Goal: Task Accomplishment & Management: Manage account settings

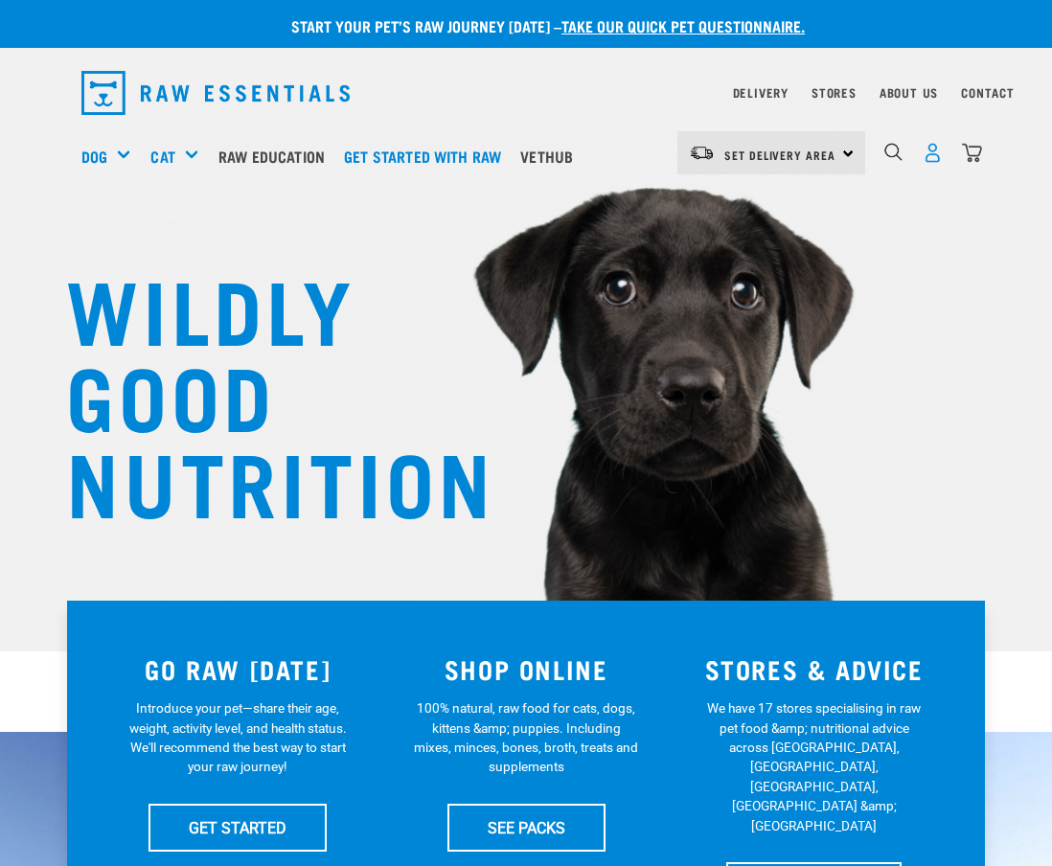
click at [931, 147] on img "dropdown navigation" at bounding box center [932, 153] width 20 height 20
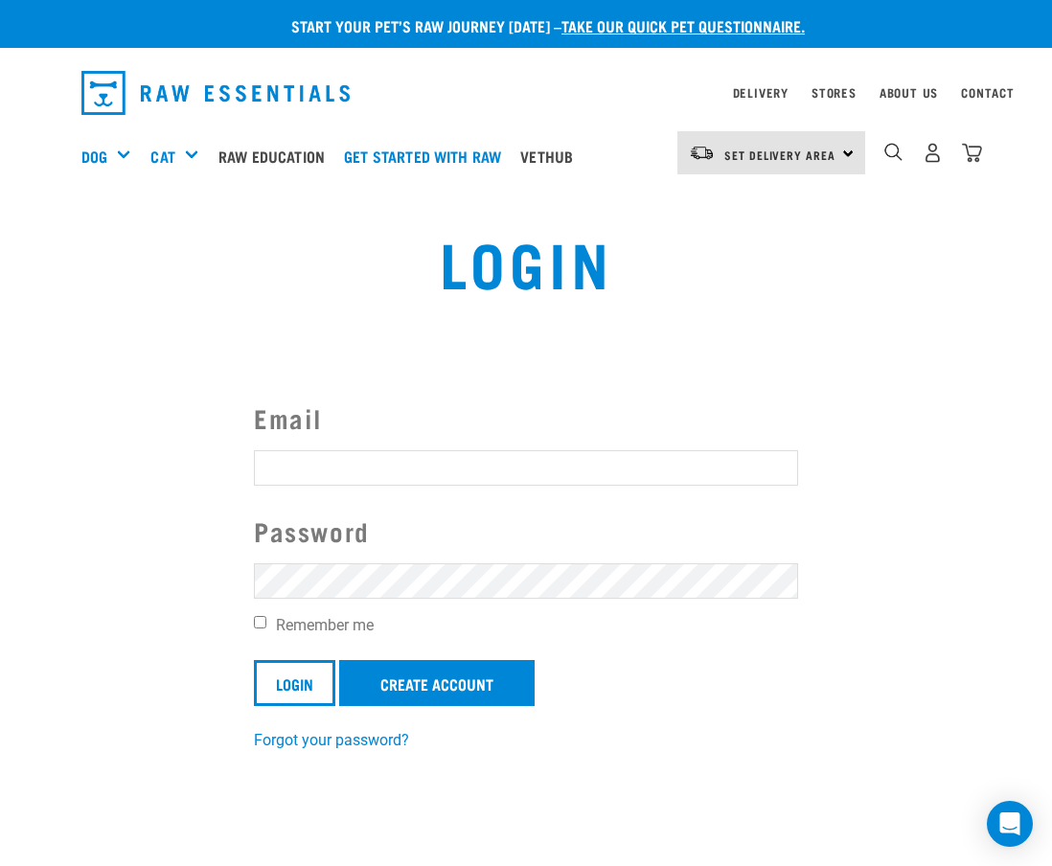
click at [532, 468] on input "Email" at bounding box center [526, 467] width 544 height 34
type input "jessica.traglia@gmail.com"
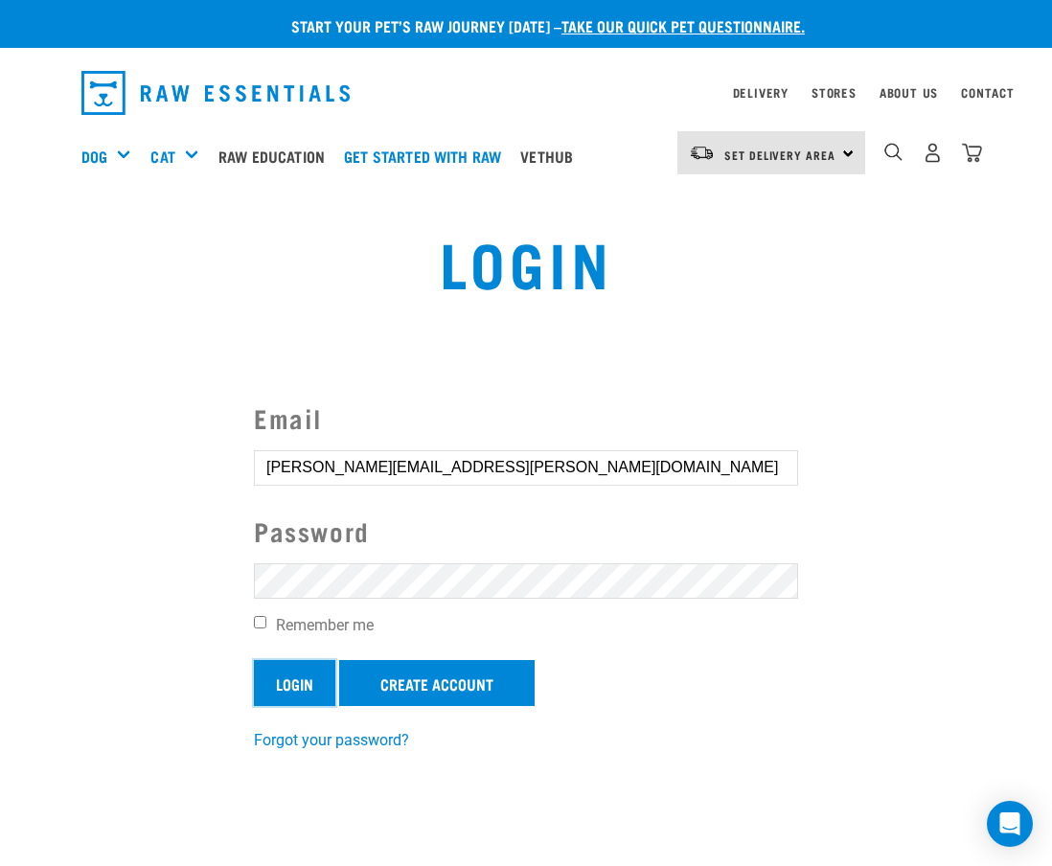
click at [283, 680] on input "Login" at bounding box center [294, 683] width 81 height 46
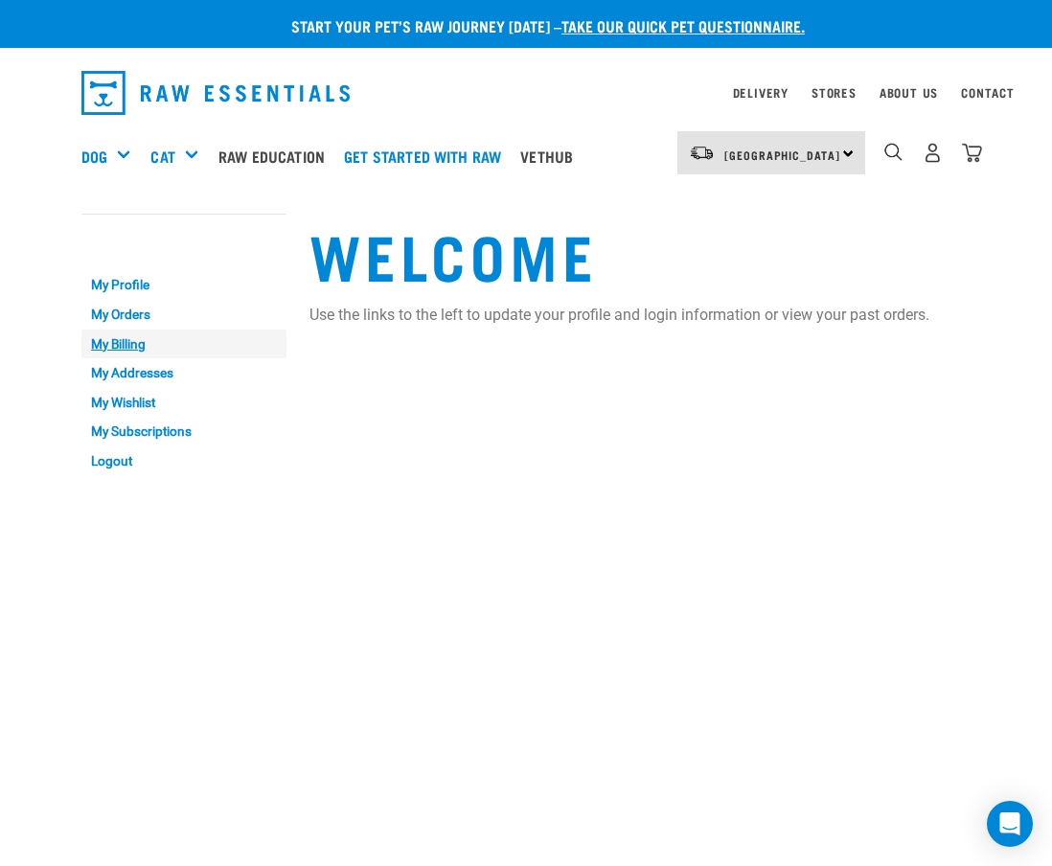
click at [141, 337] on link "My Billing" at bounding box center [183, 344] width 205 height 30
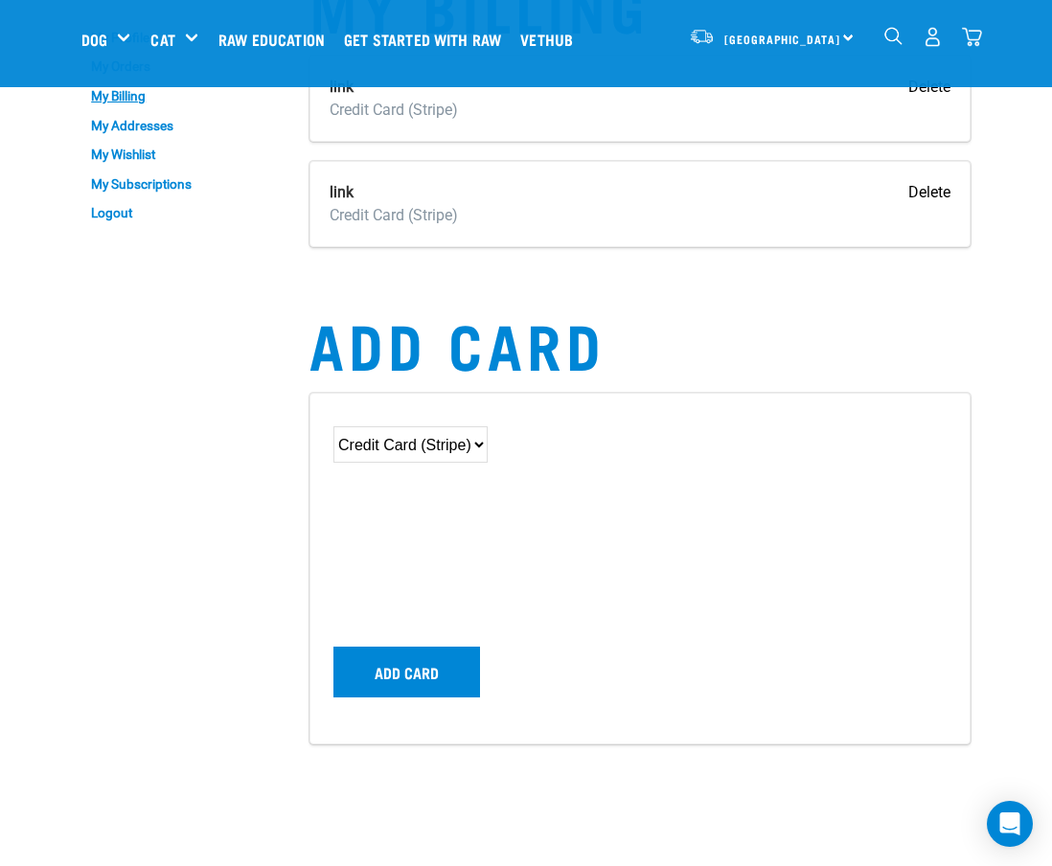
scroll to position [103, 0]
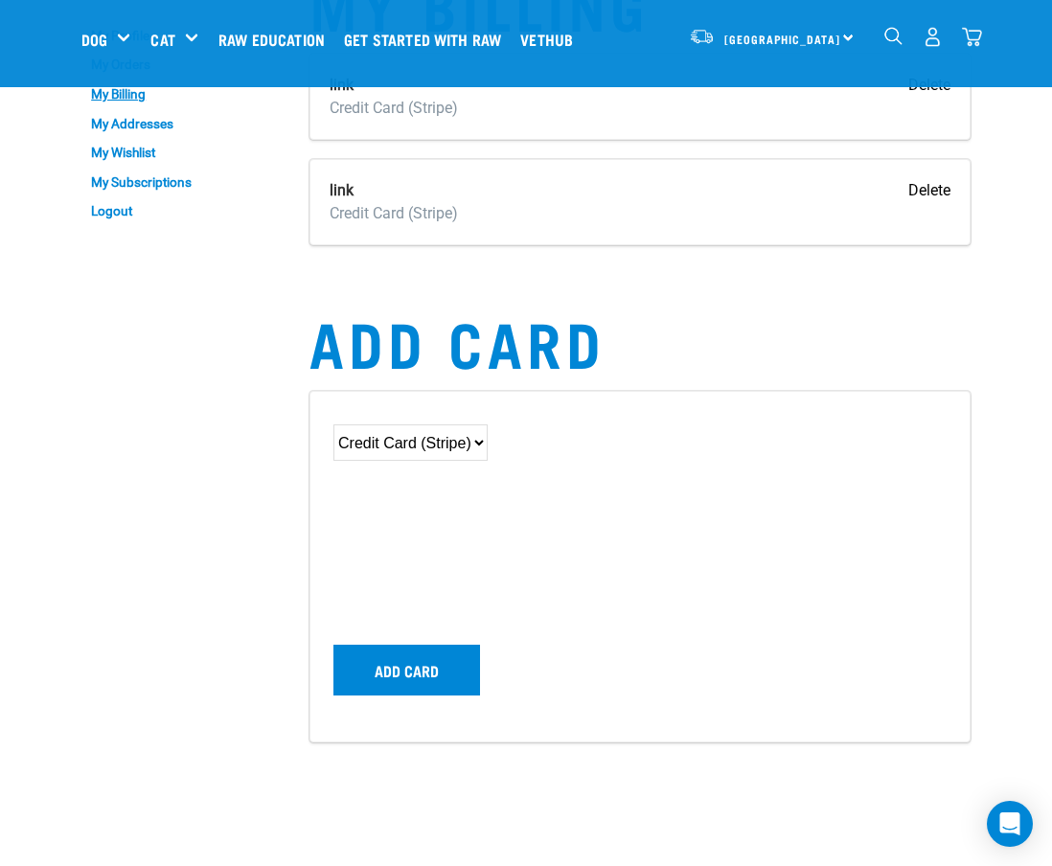
click at [487, 437] on select "Credit Card (Stripe)" at bounding box center [410, 442] width 154 height 36
click at [333, 424] on select "Credit Card (Stripe)" at bounding box center [410, 442] width 154 height 36
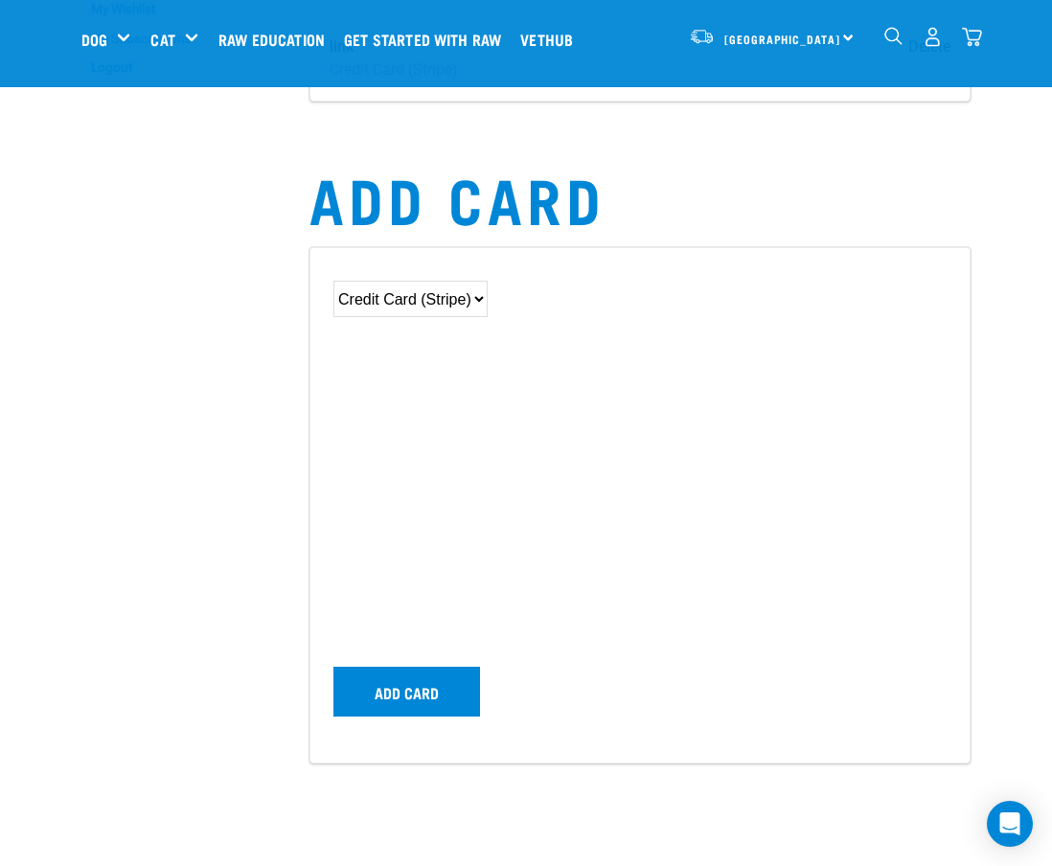
scroll to position [0, 0]
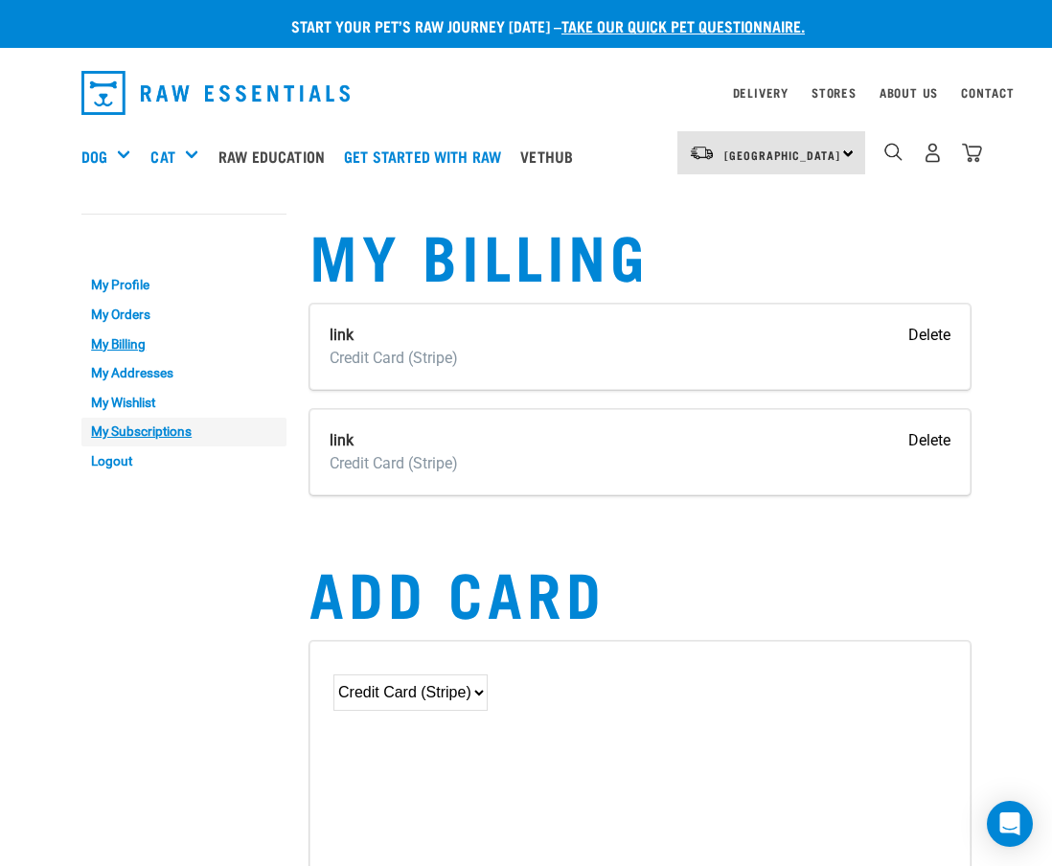
click at [145, 438] on link "My Subscriptions" at bounding box center [183, 433] width 205 height 30
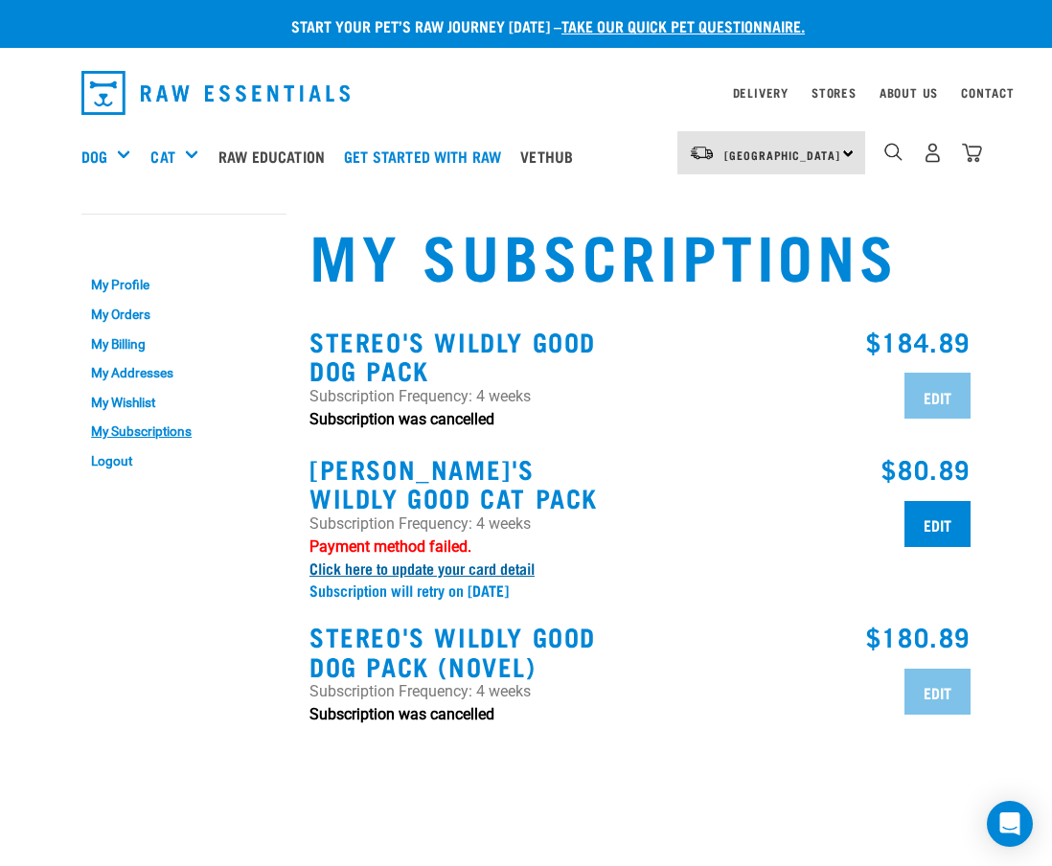
click at [517, 572] on link "Click here to update your card detail" at bounding box center [421, 567] width 225 height 9
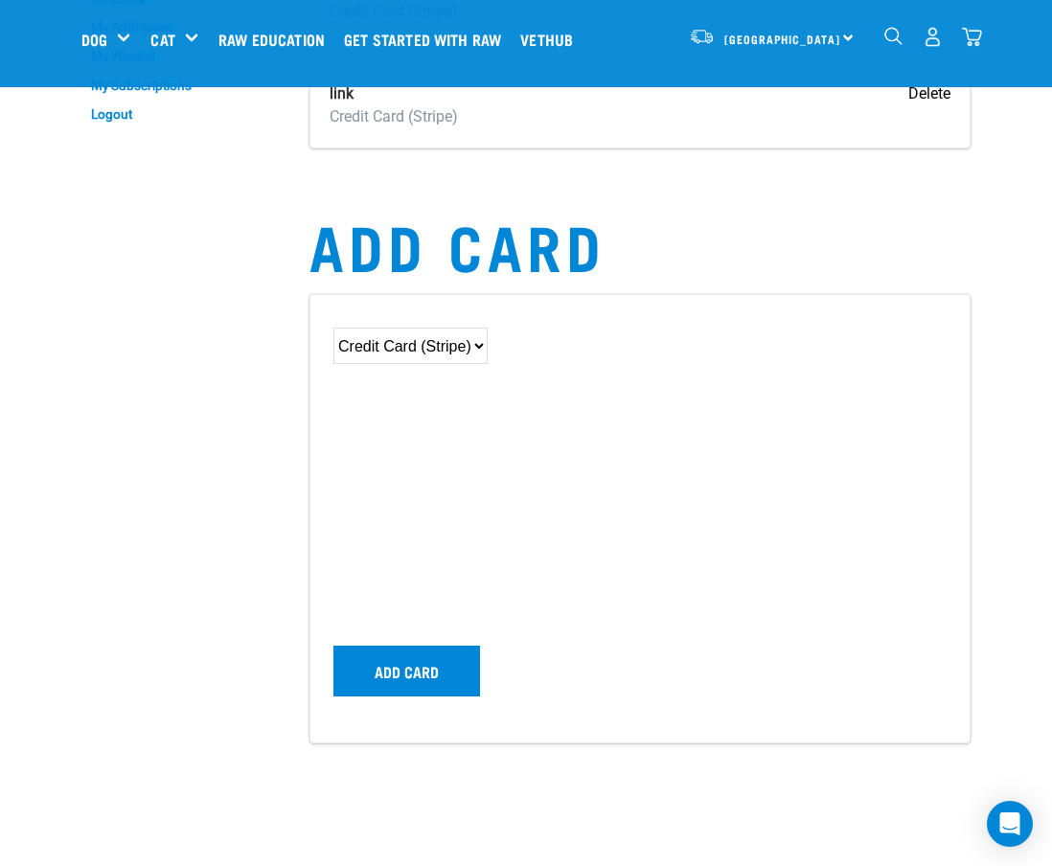
scroll to position [207, 0]
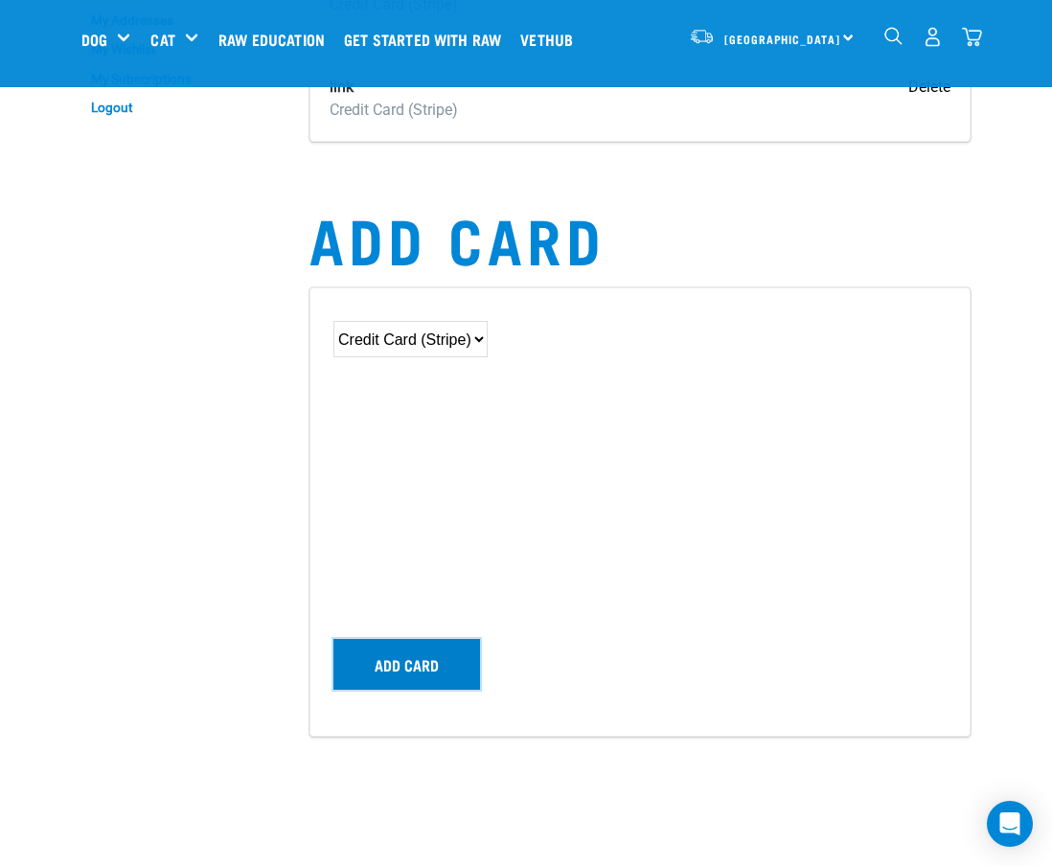
click at [451, 661] on button "Add card" at bounding box center [406, 664] width 147 height 50
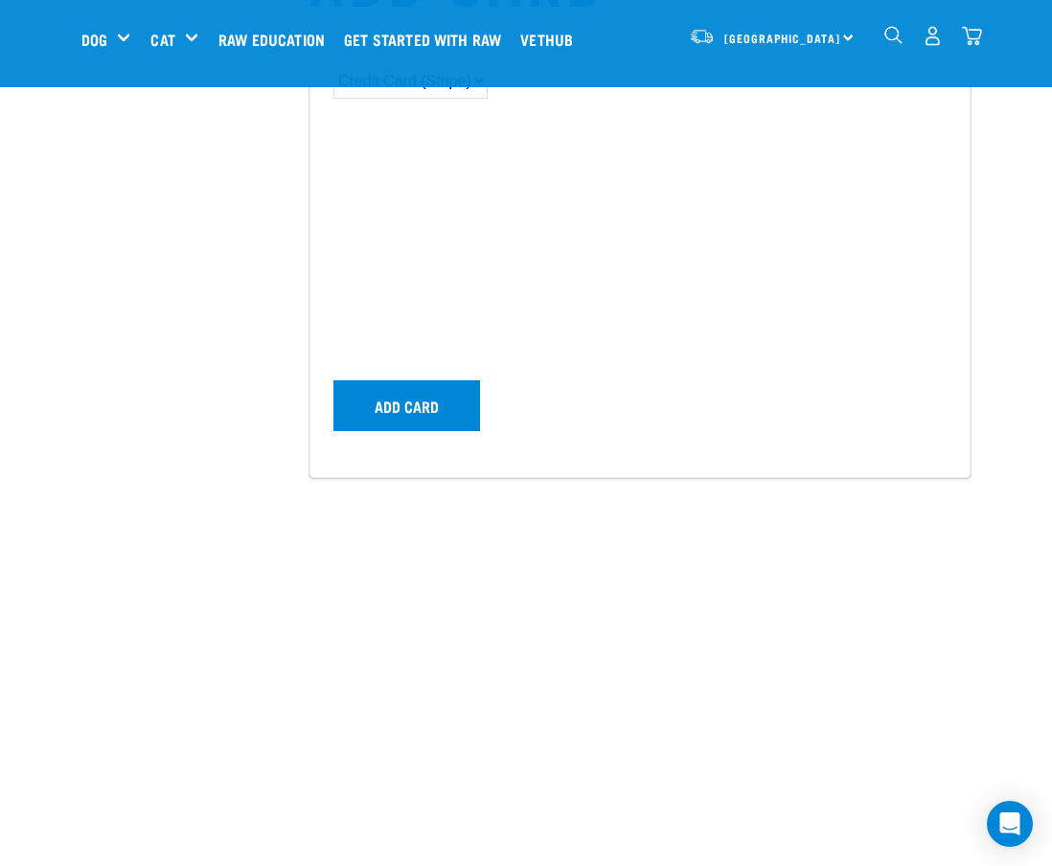
scroll to position [14, 0]
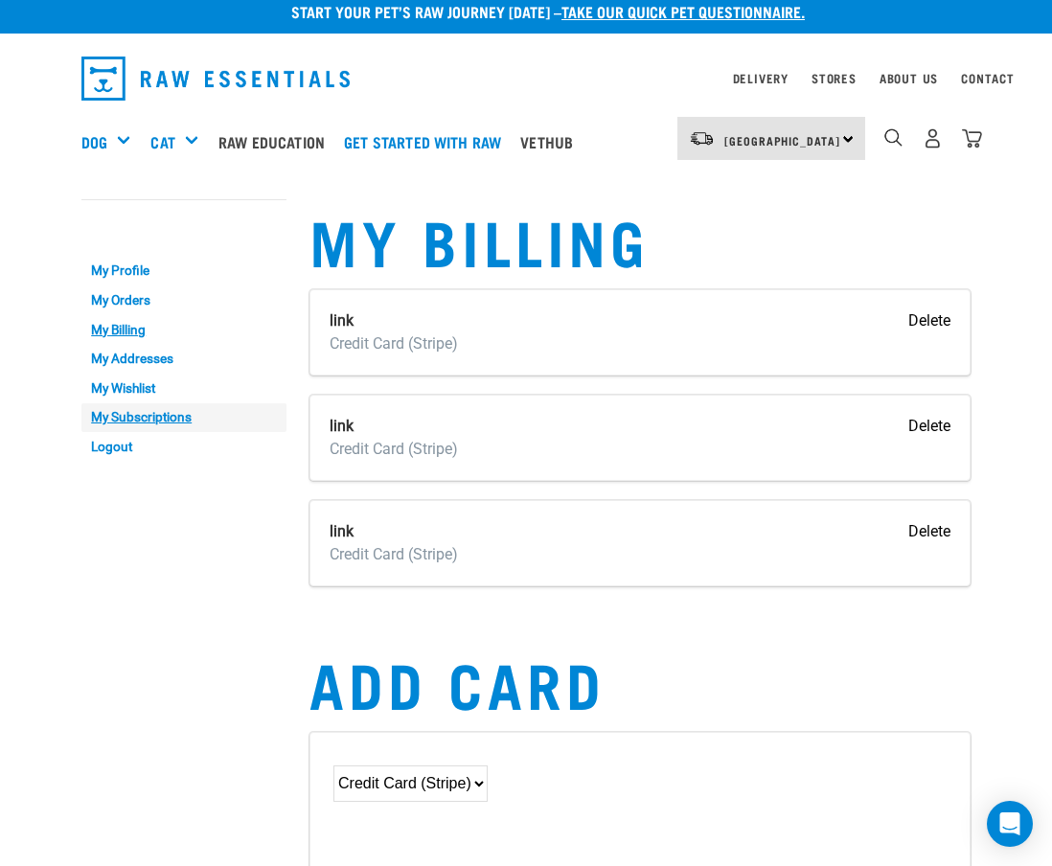
click at [152, 418] on link "My Subscriptions" at bounding box center [183, 418] width 205 height 30
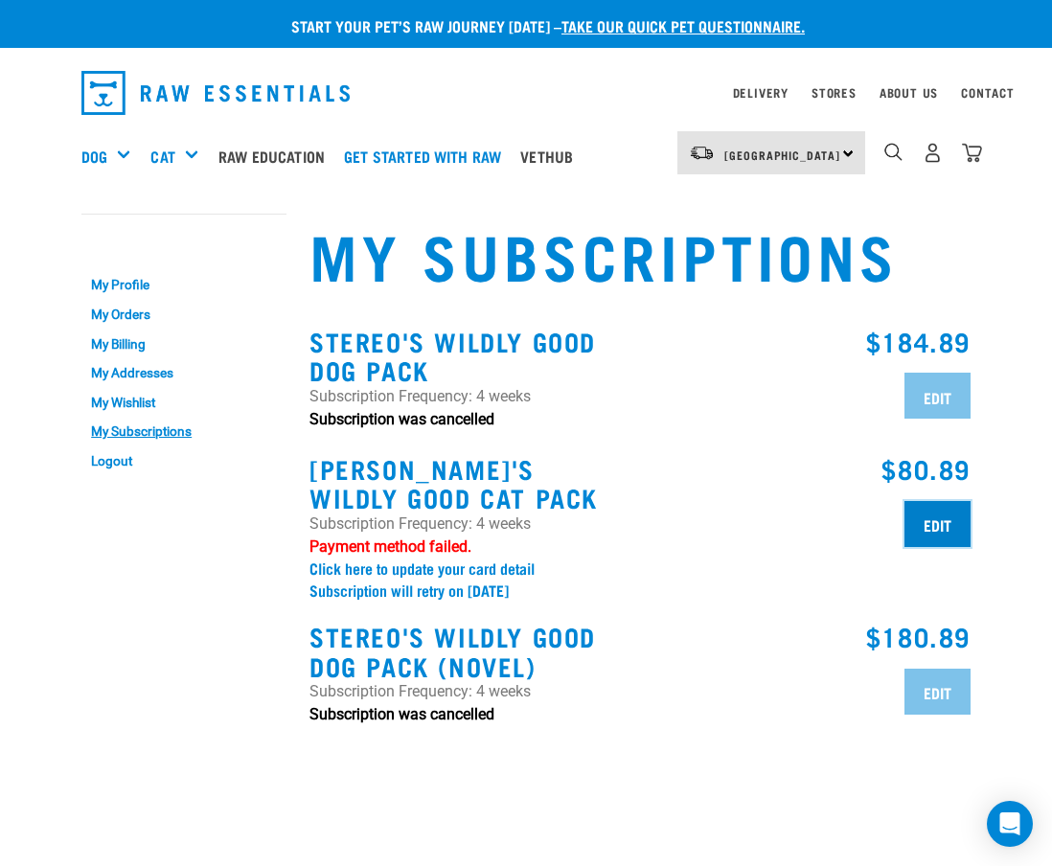
click at [969, 529] on input "Edit" at bounding box center [937, 524] width 66 height 46
click at [955, 527] on input "Edit" at bounding box center [937, 524] width 66 height 46
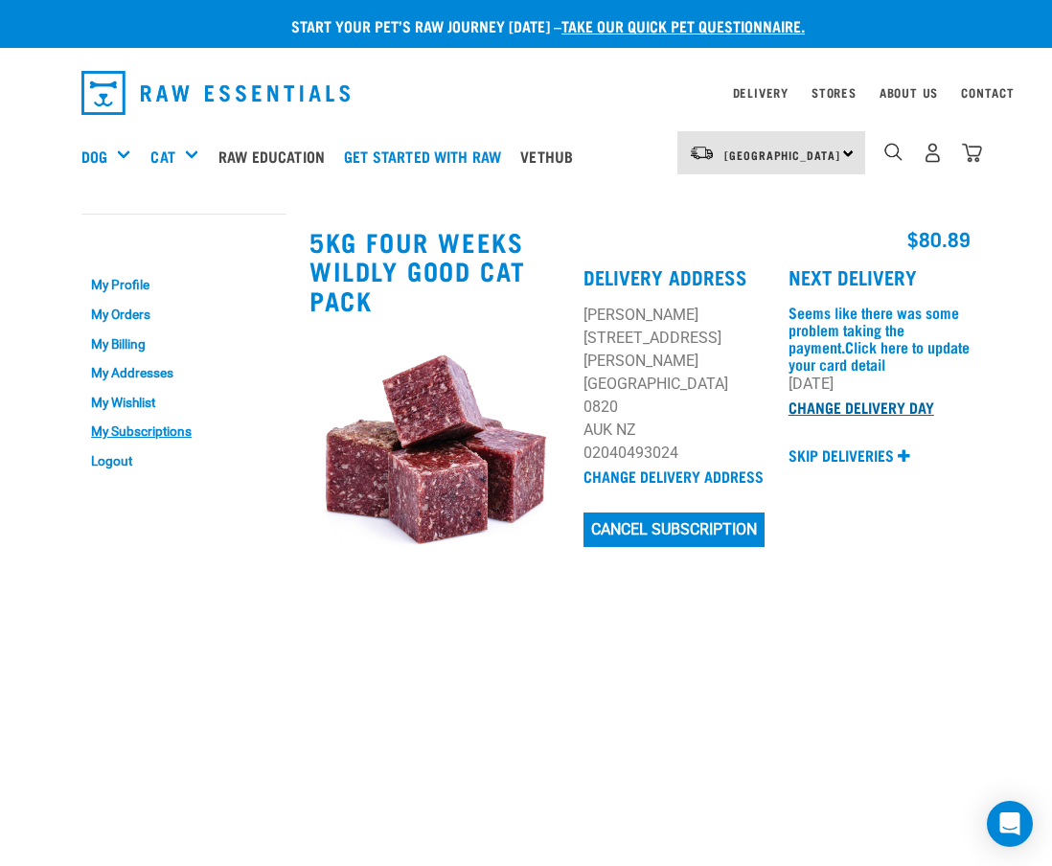
click at [878, 411] on link "Change Delivery Day" at bounding box center [861, 406] width 146 height 9
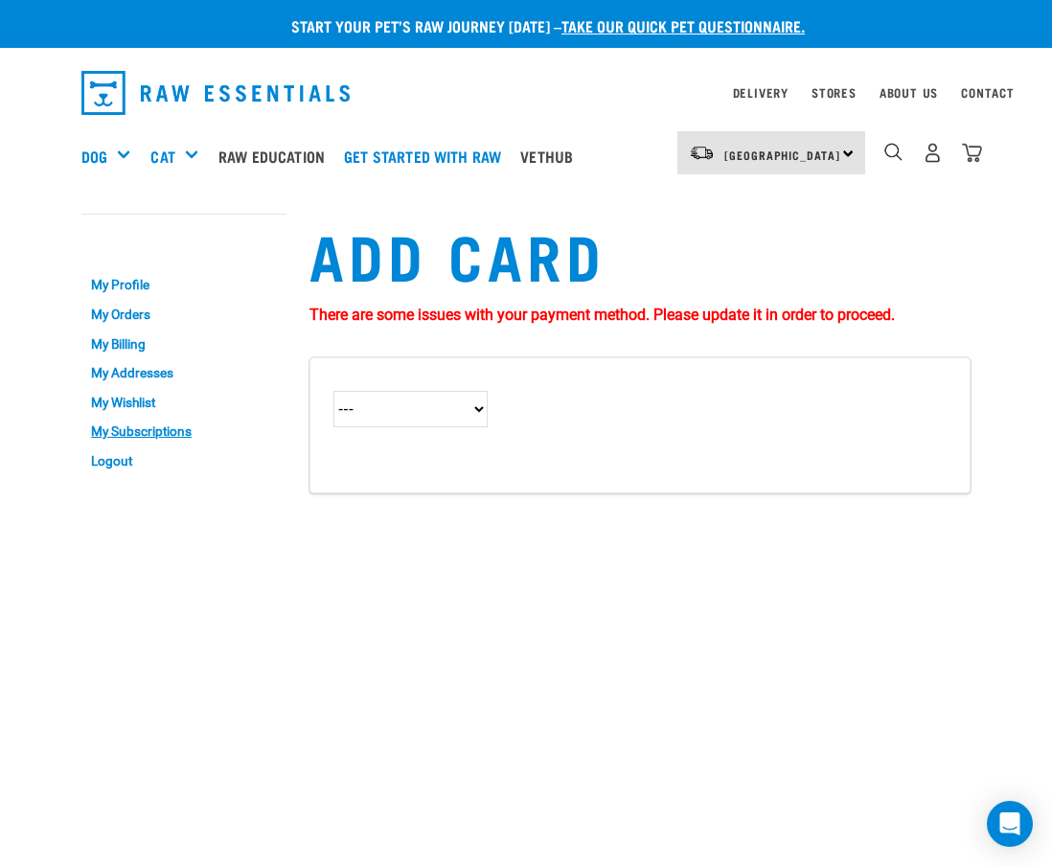
click at [463, 415] on select "--- Credit Card (Stripe)" at bounding box center [410, 409] width 154 height 36
select select "2"
click at [333, 391] on select "--- Credit Card (Stripe)" at bounding box center [410, 409] width 154 height 36
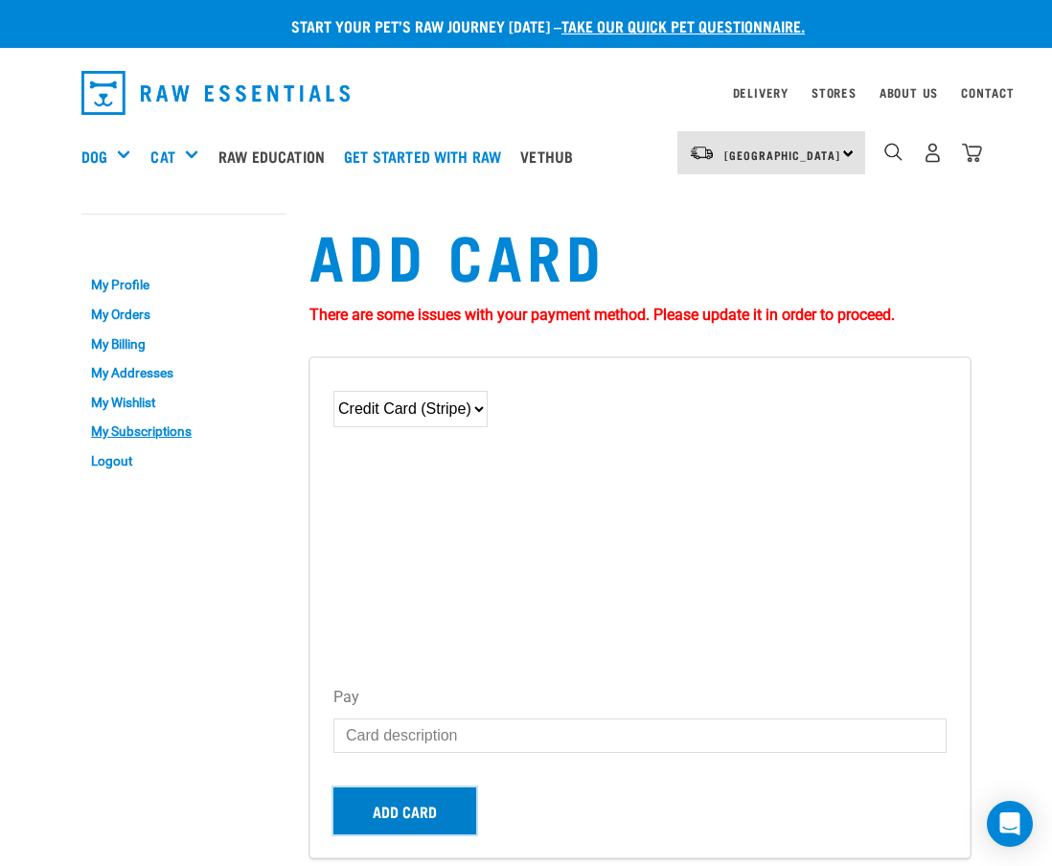
click at [419, 806] on button "Add card" at bounding box center [404, 810] width 143 height 46
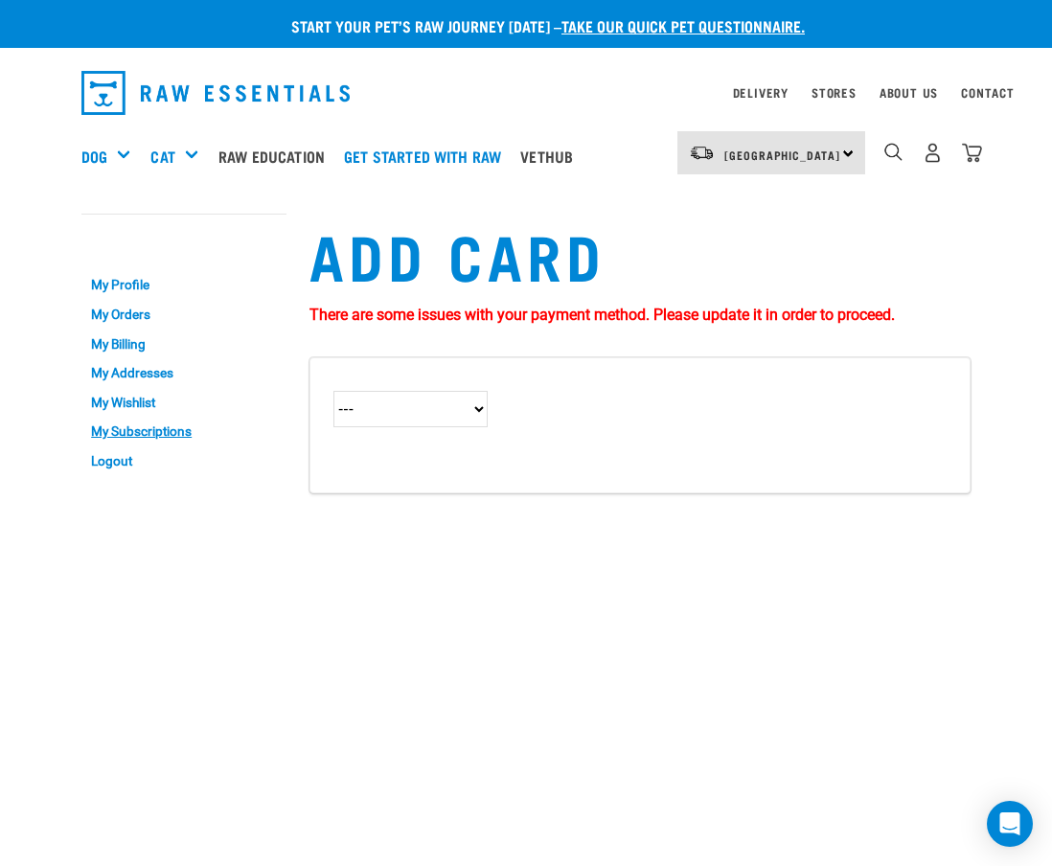
click at [38, 373] on button "delete" at bounding box center [28, 363] width 19 height 19
click at [162, 346] on link "My Billing" at bounding box center [183, 344] width 205 height 30
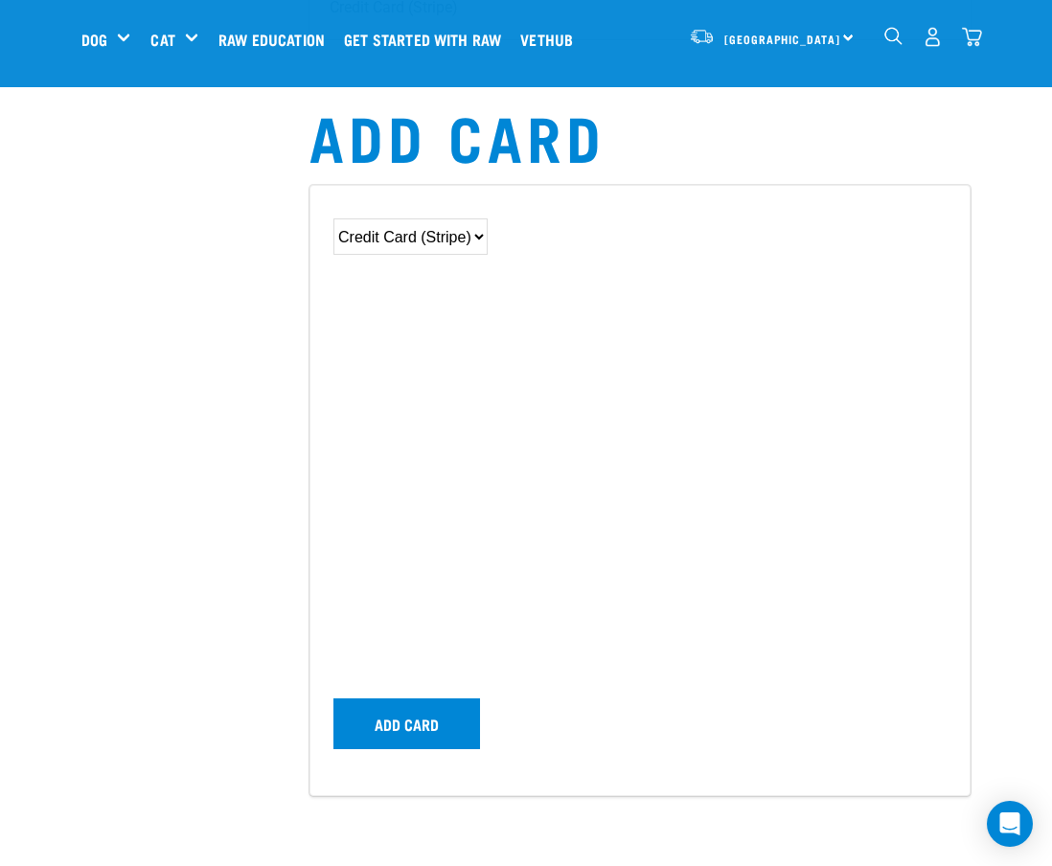
scroll to position [419, 0]
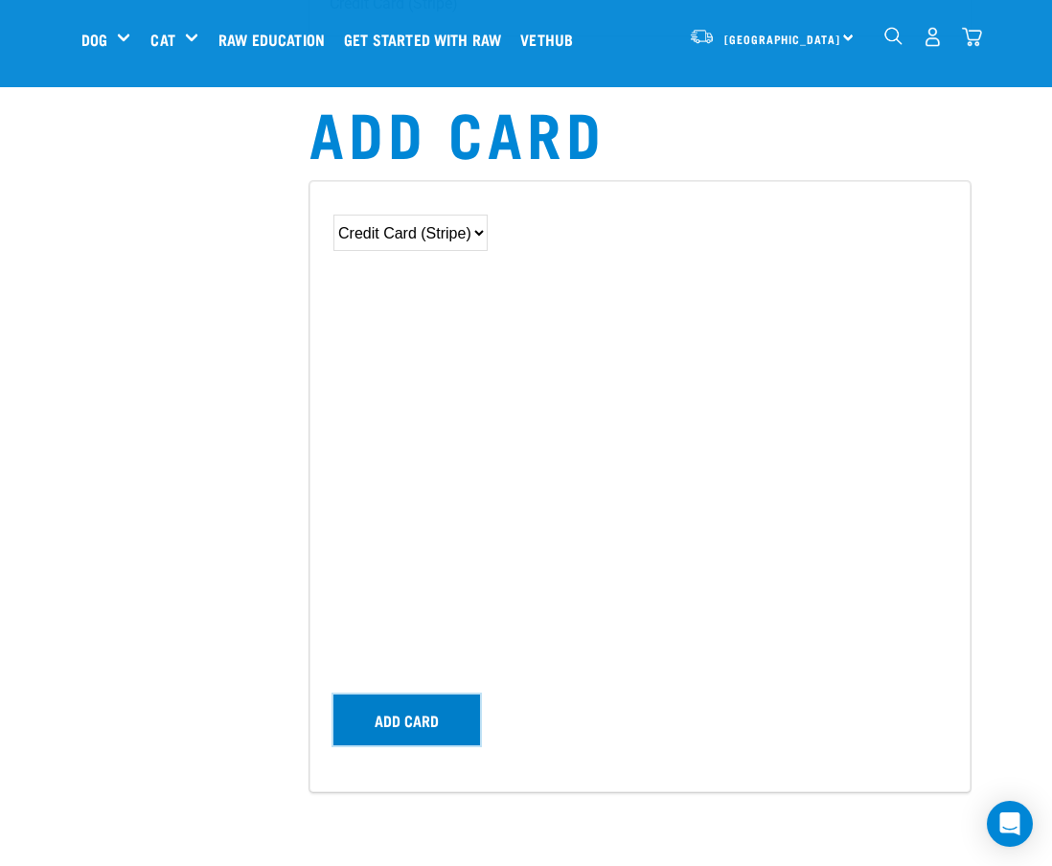
click at [449, 718] on button "Add card" at bounding box center [406, 719] width 147 height 50
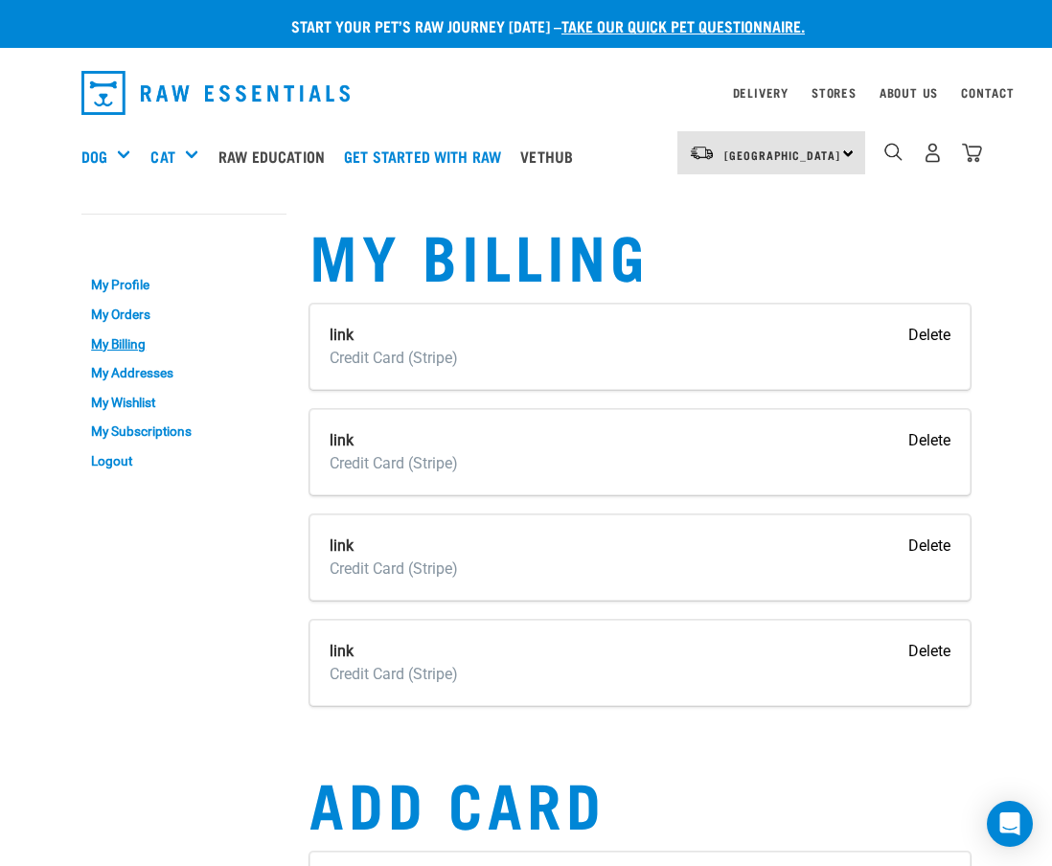
click at [919, 338] on input "Delete" at bounding box center [929, 335] width 42 height 23
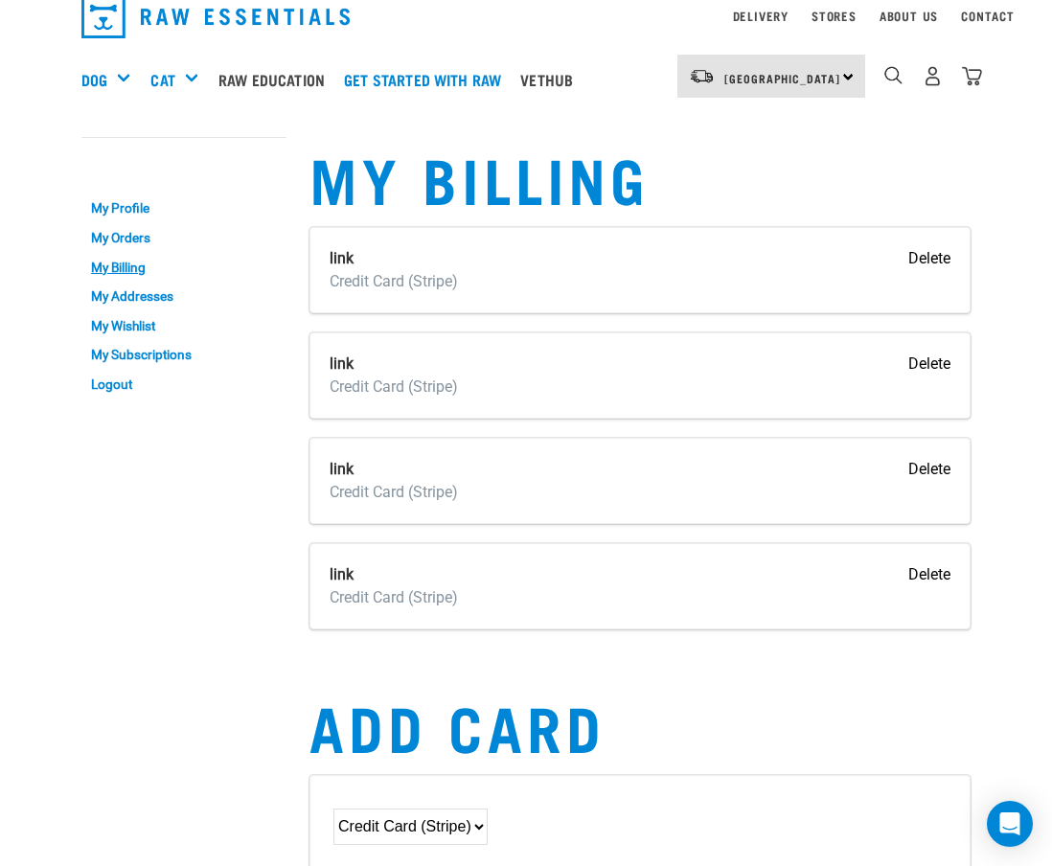
scroll to position [79, 0]
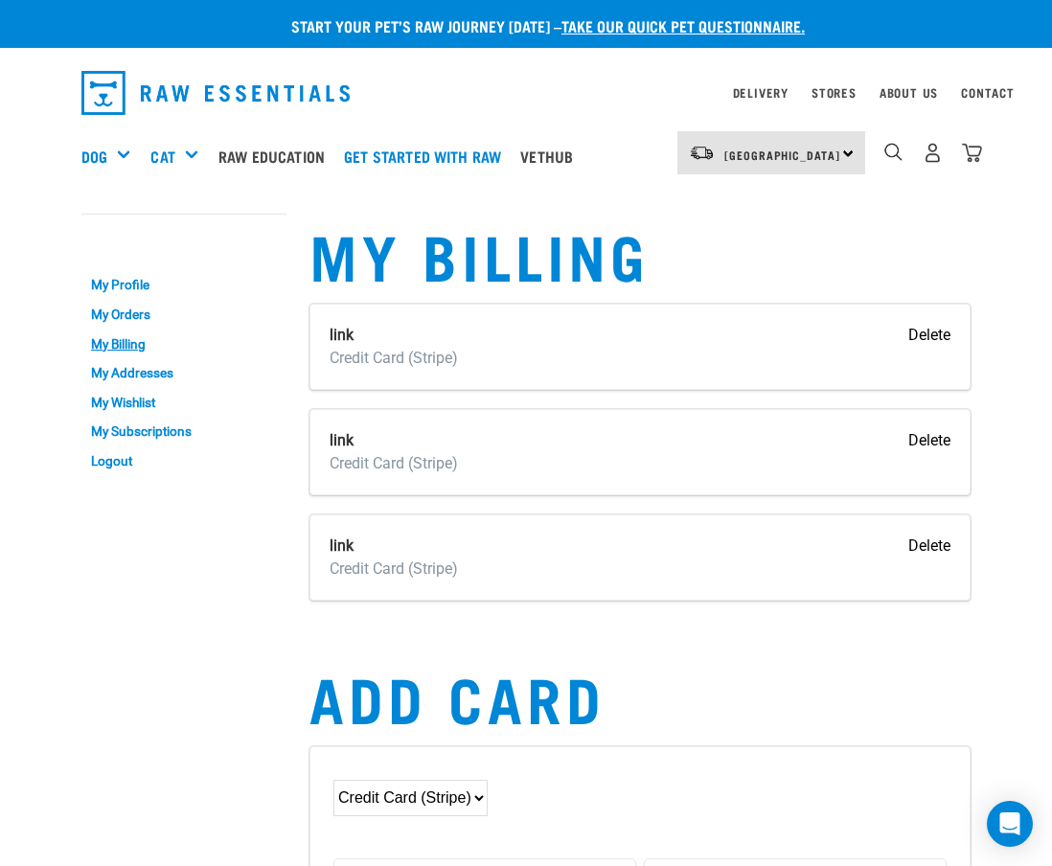
click at [925, 325] on input "Delete" at bounding box center [929, 335] width 42 height 23
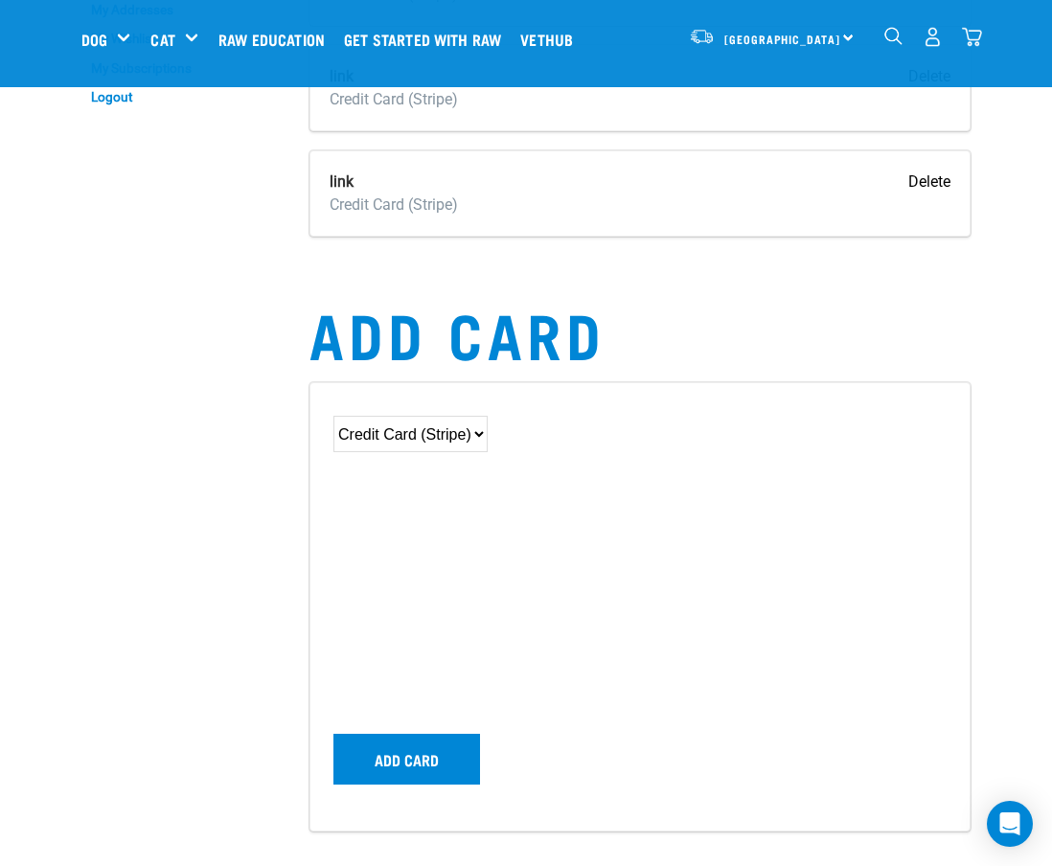
scroll to position [307, 0]
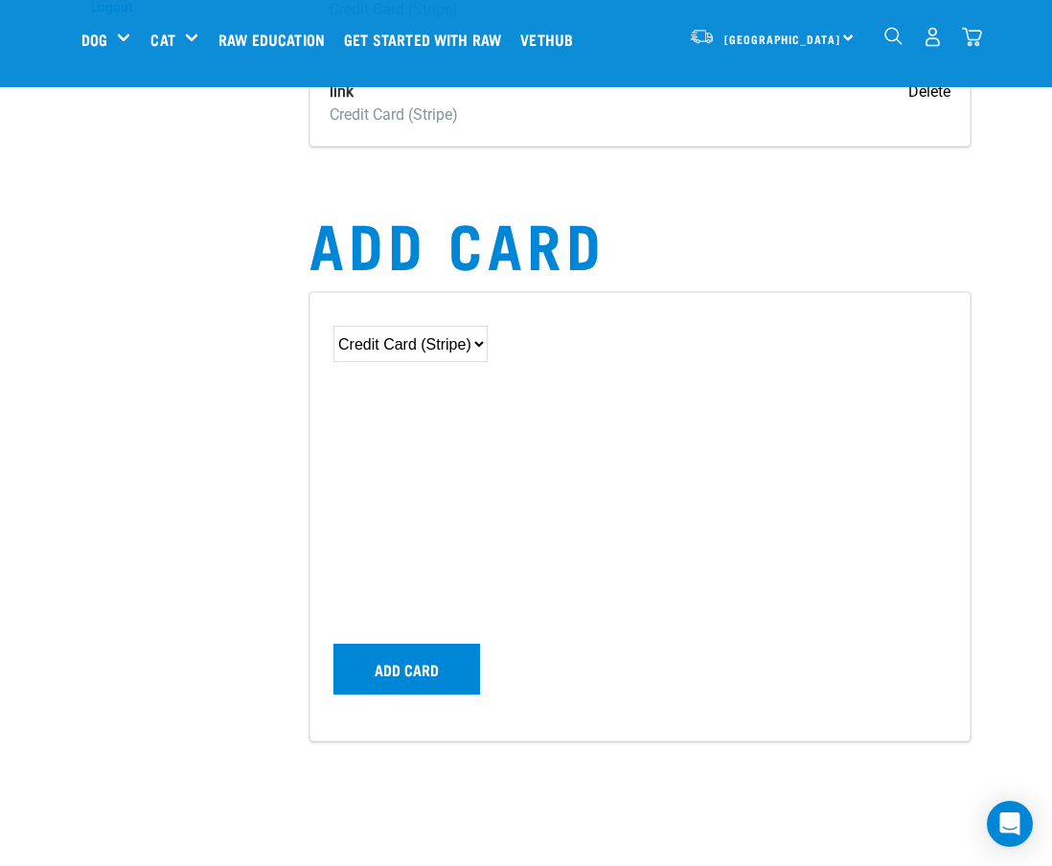
click at [460, 340] on select "Credit Card (Stripe)" at bounding box center [410, 344] width 154 height 36
click at [333, 326] on select "Credit Card (Stripe)" at bounding box center [410, 344] width 154 height 36
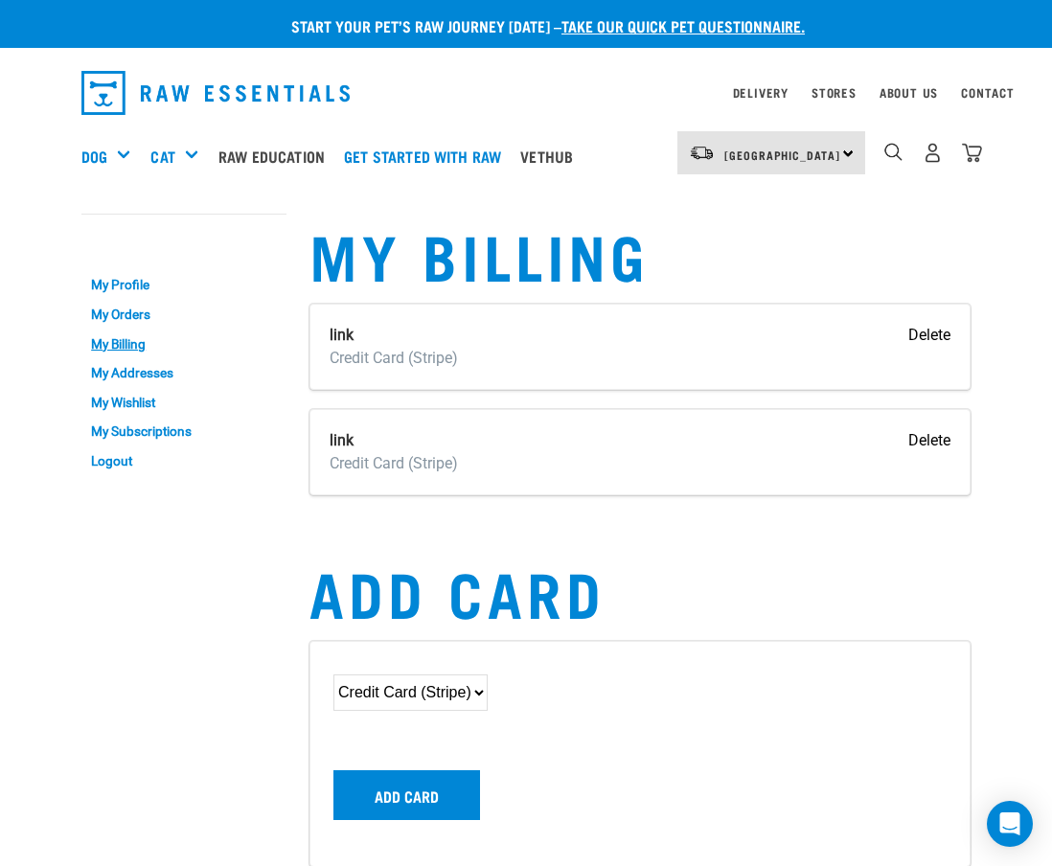
click at [924, 346] on div "Delete" at bounding box center [929, 347] width 42 height 46
click at [929, 332] on input "Delete" at bounding box center [929, 335] width 42 height 23
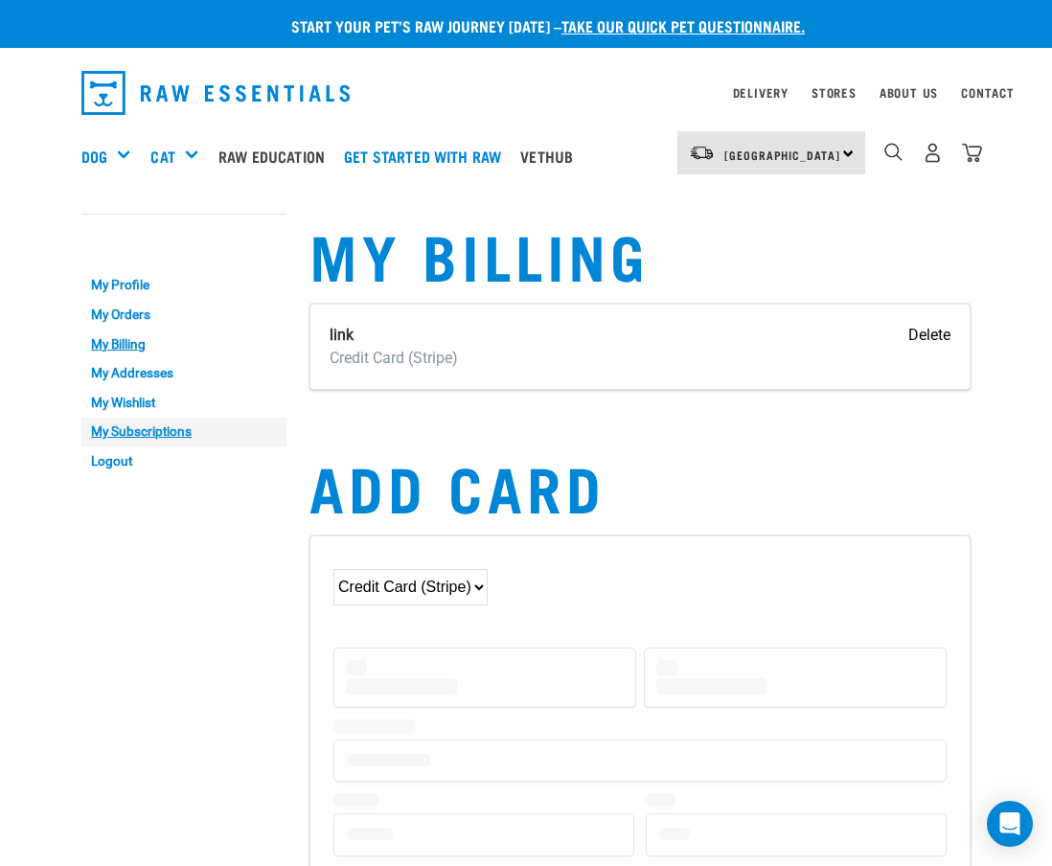
click at [180, 432] on link "My Subscriptions" at bounding box center [183, 433] width 205 height 30
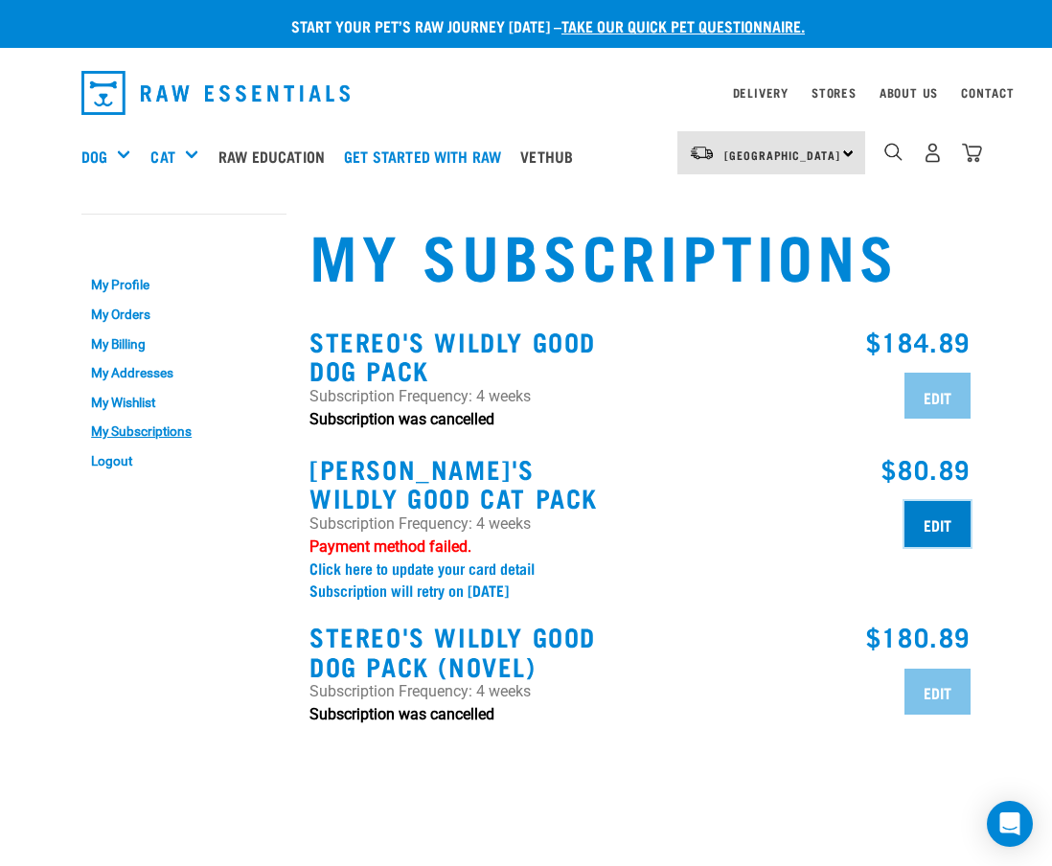
click at [928, 528] on input "Edit" at bounding box center [937, 524] width 66 height 46
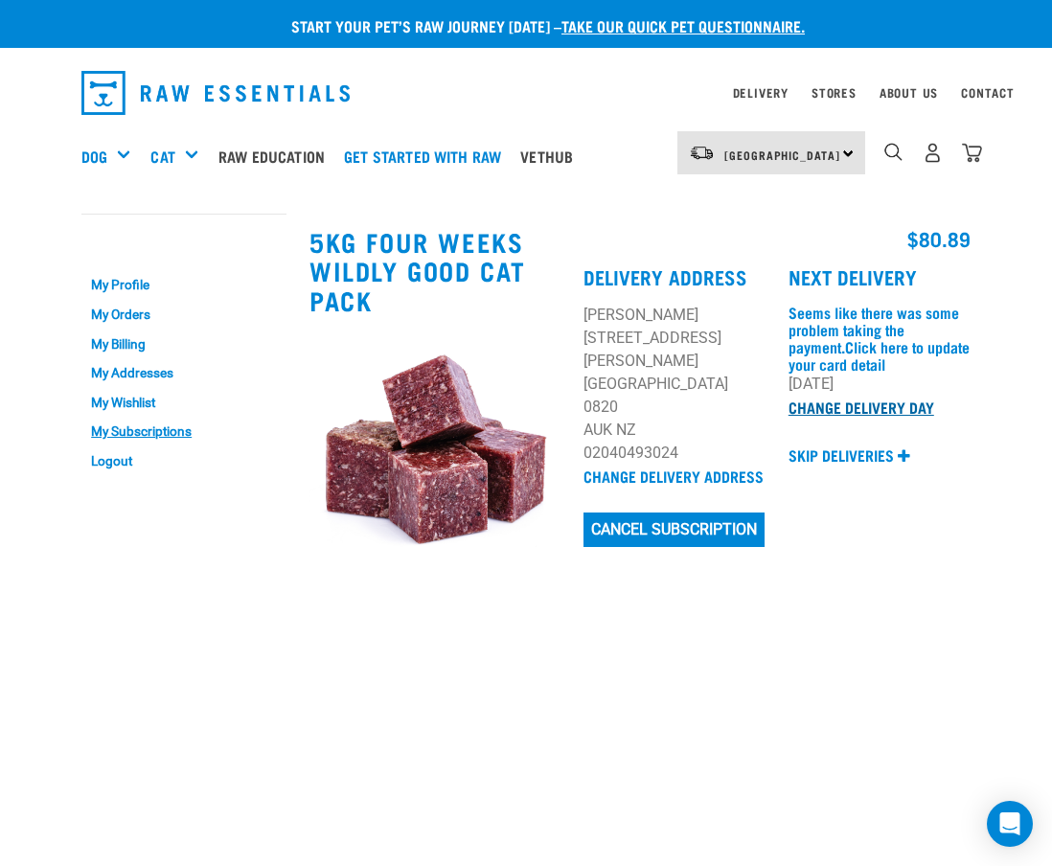
click at [864, 407] on link "Change Delivery Day" at bounding box center [861, 406] width 146 height 9
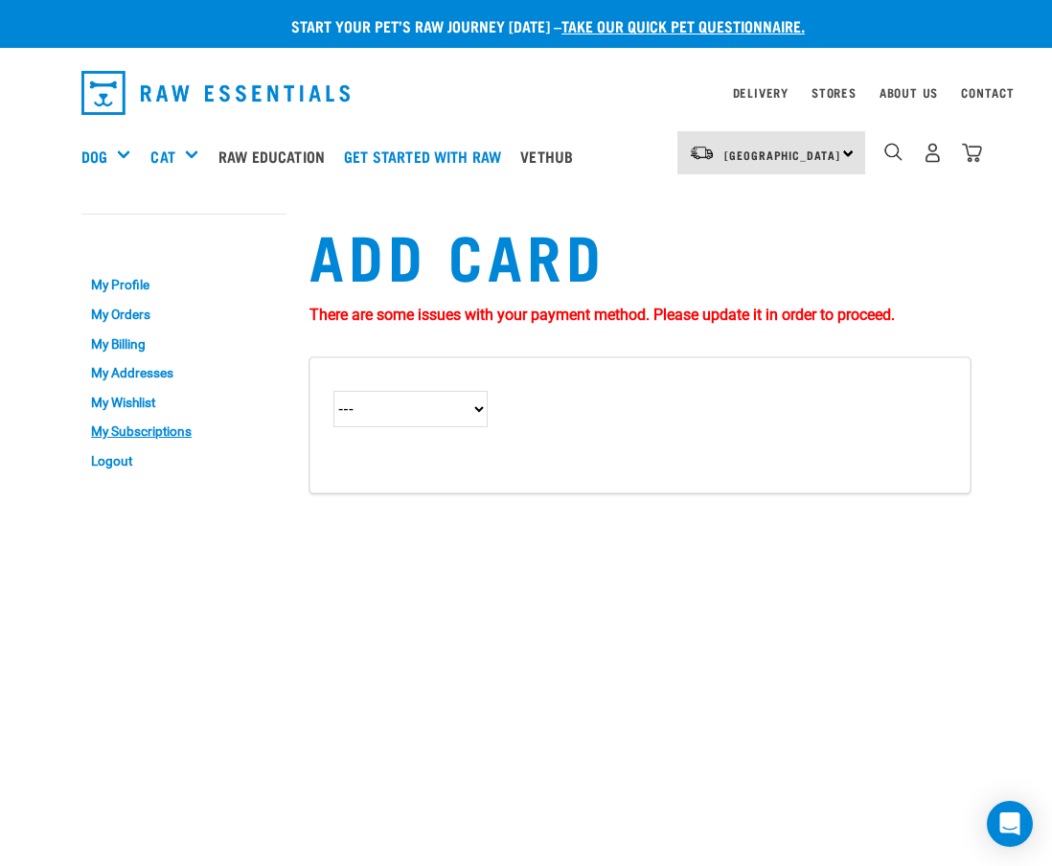
click at [404, 400] on select "--- Credit Card (Stripe)" at bounding box center [410, 409] width 154 height 36
select select "2"
click at [333, 391] on select "--- Credit Card (Stripe)" at bounding box center [410, 409] width 154 height 36
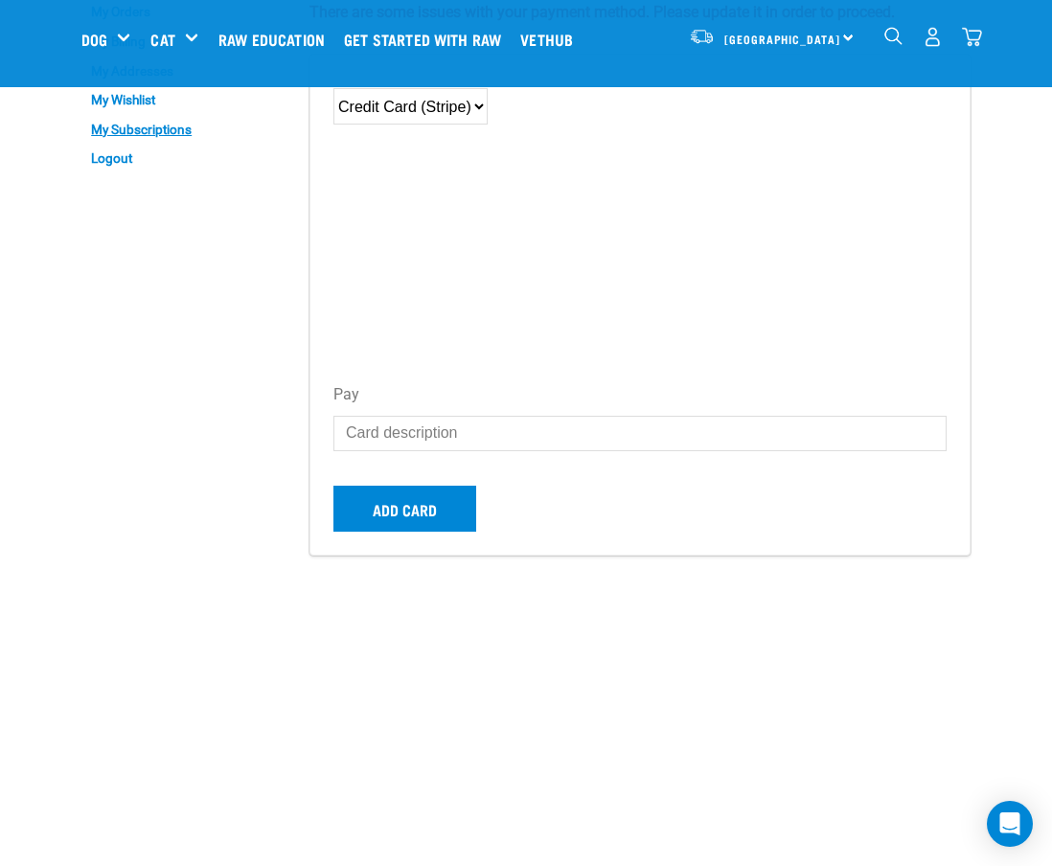
scroll to position [158, 0]
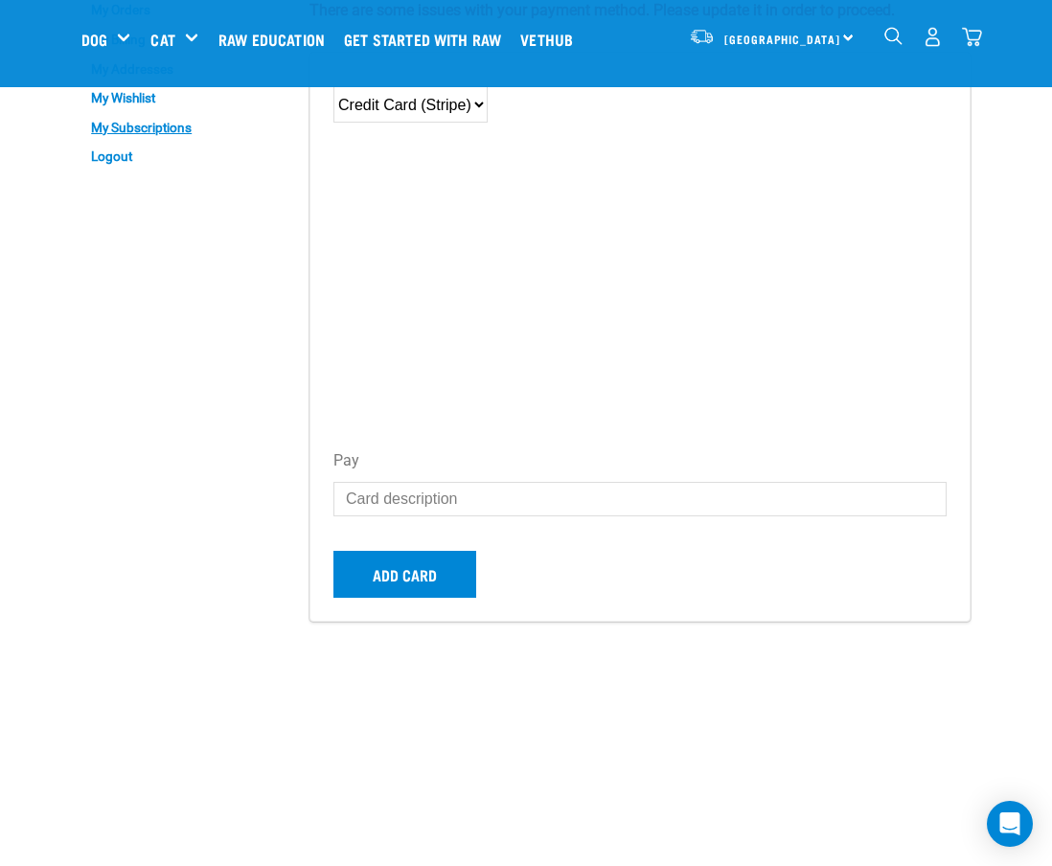
click at [423, 550] on div "Add card" at bounding box center [639, 566] width 613 height 77
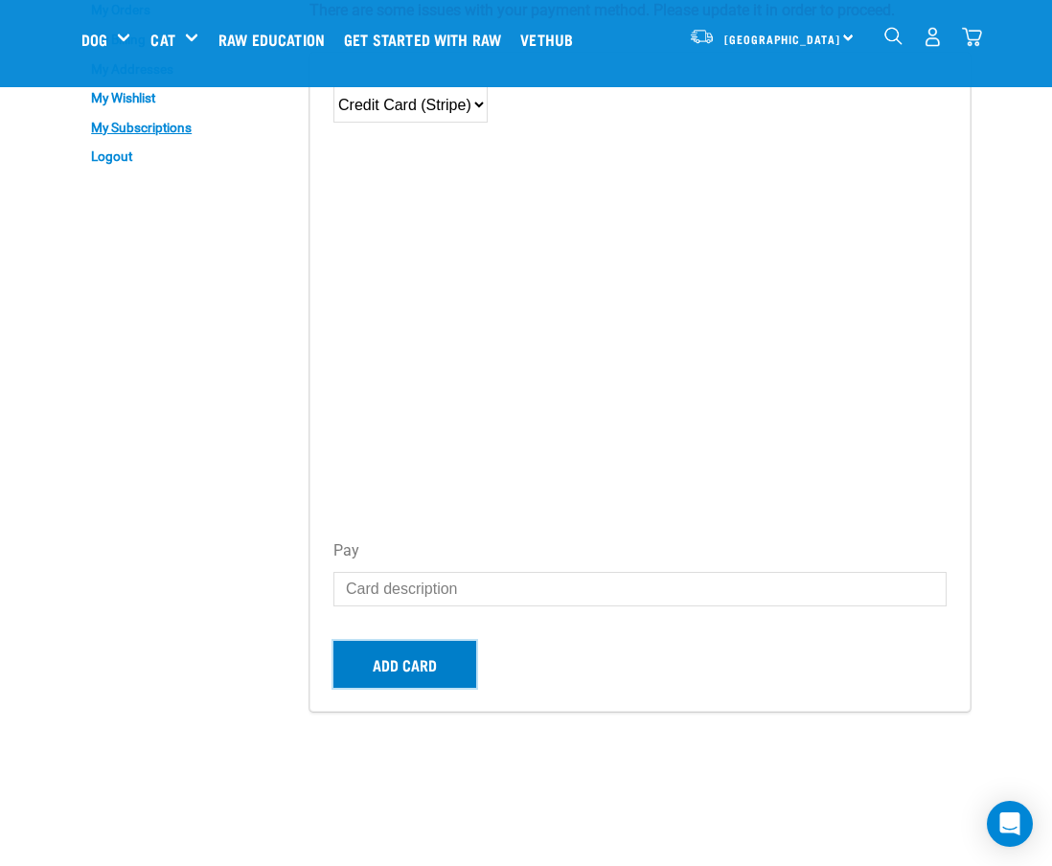
click at [444, 661] on button "Add card" at bounding box center [404, 664] width 143 height 46
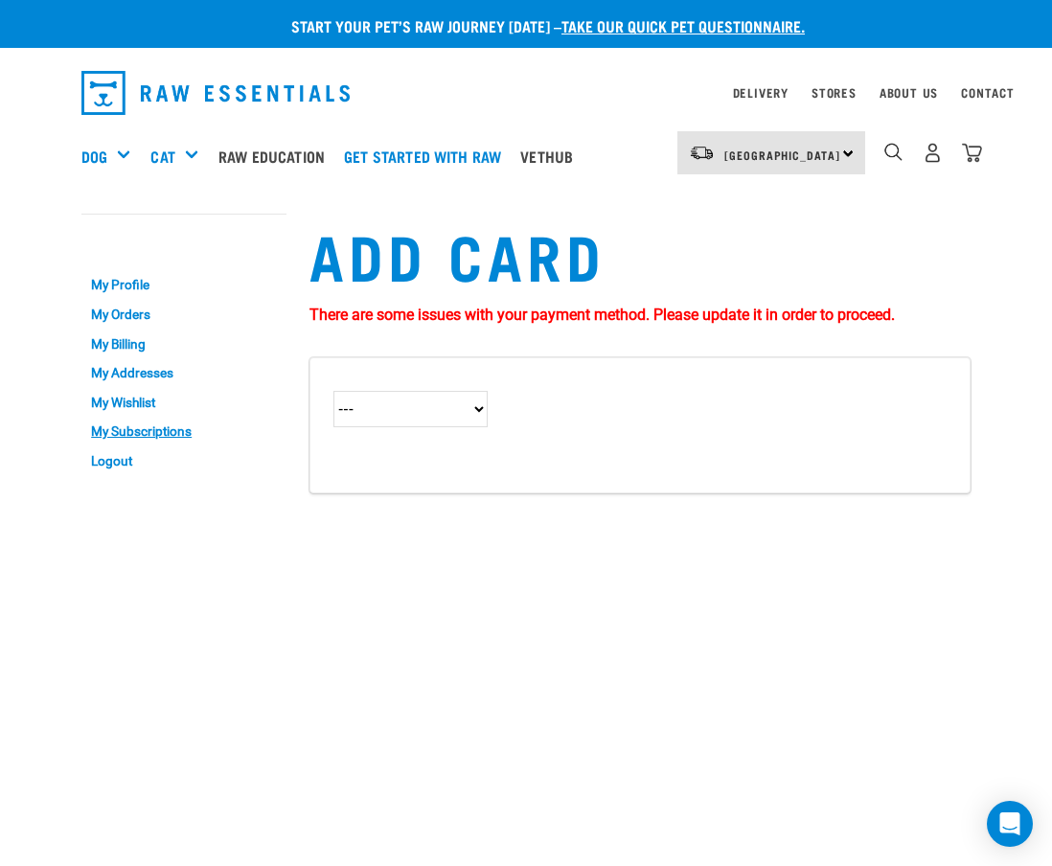
click at [38, 373] on button "delete" at bounding box center [28, 363] width 19 height 19
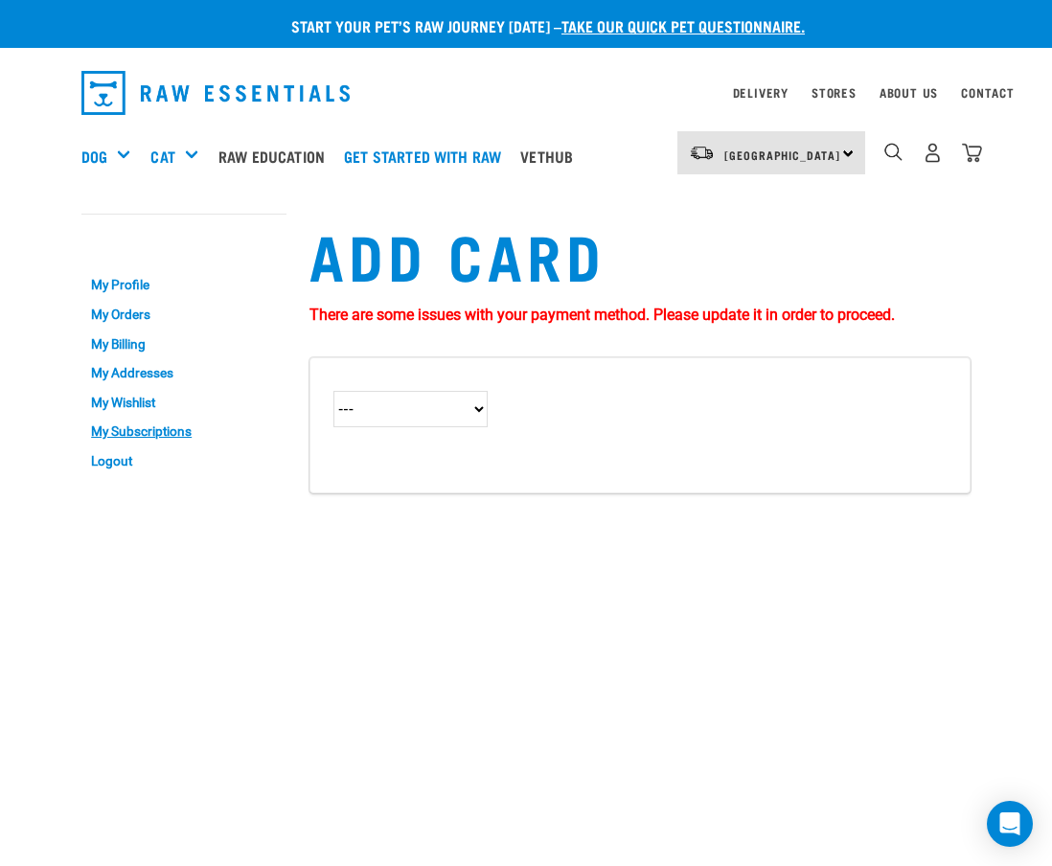
click at [38, 373] on button "delete" at bounding box center [28, 363] width 19 height 19
click at [651, 434] on body "Could not create the payment source. Start your pet’s raw journey [DATE] – take…" at bounding box center [526, 683] width 1052 height 1366
click at [406, 425] on select "--- Credit Card (Stripe)" at bounding box center [410, 409] width 154 height 36
select select "2"
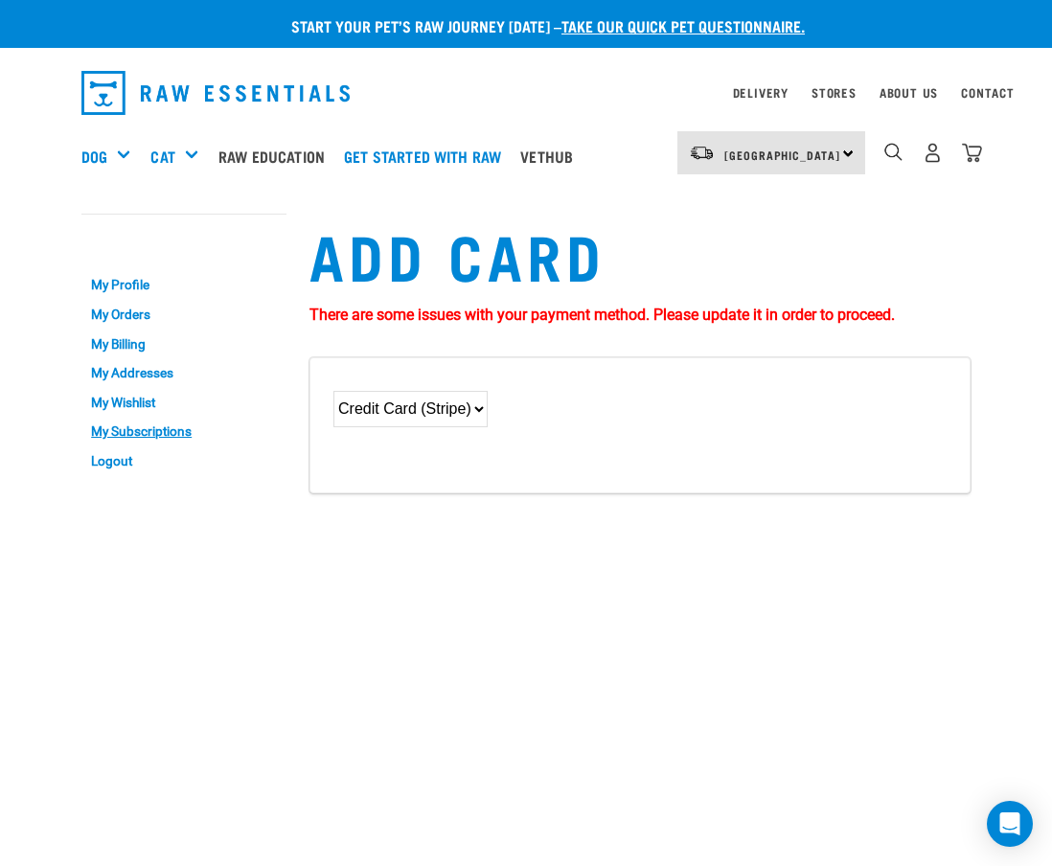
click at [333, 391] on select "--- Credit Card (Stripe)" at bounding box center [410, 409] width 154 height 36
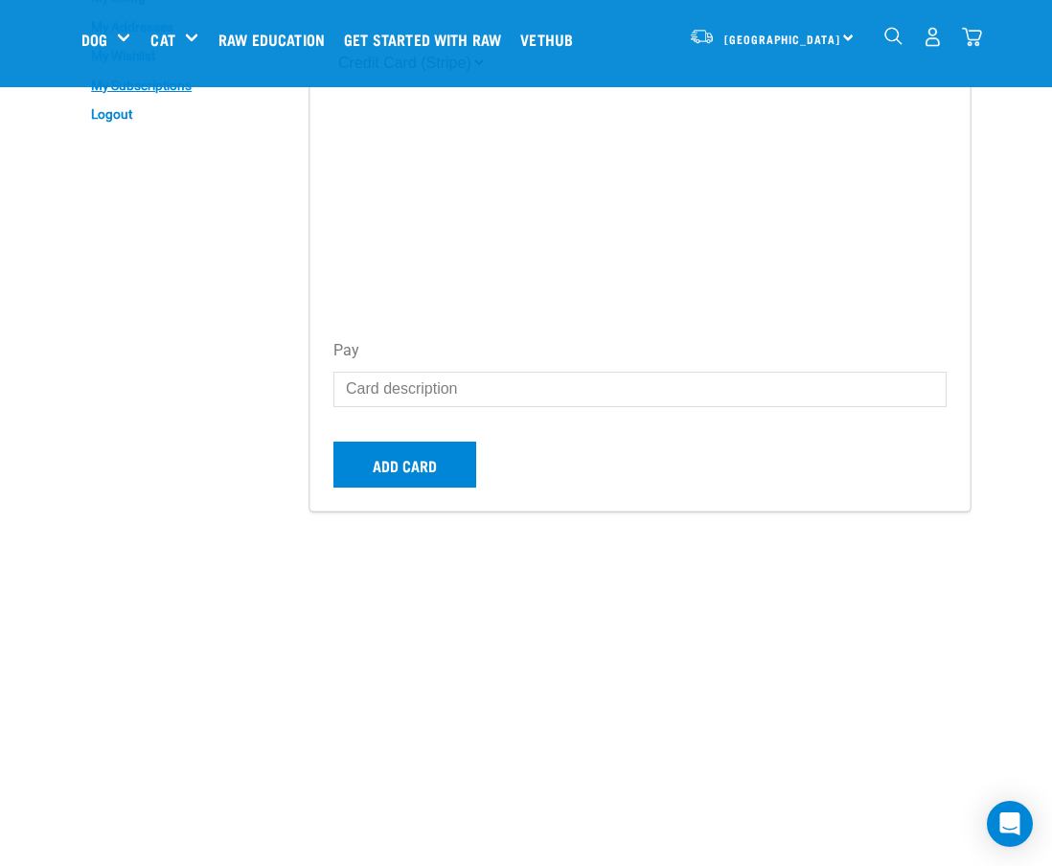
scroll to position [201, 0]
click at [406, 455] on button "Add card" at bounding box center [404, 464] width 143 height 46
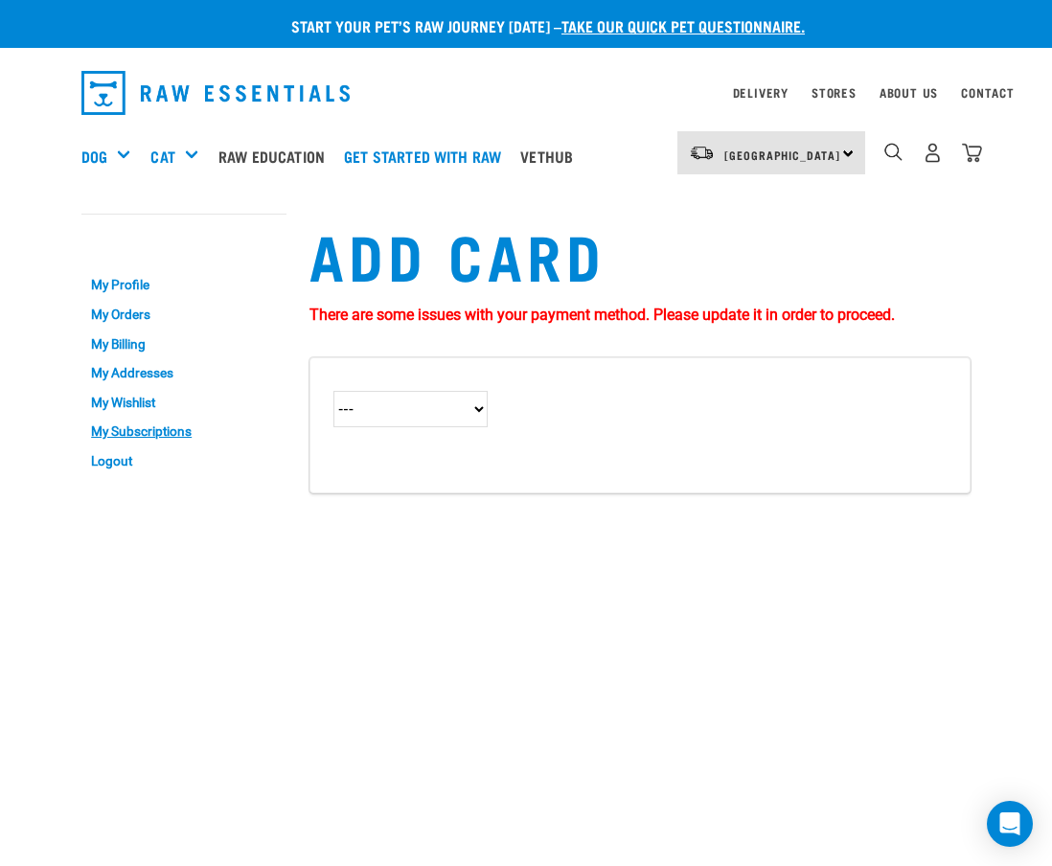
click at [38, 373] on button "delete" at bounding box center [28, 363] width 19 height 19
